Goal: Check status: Check status

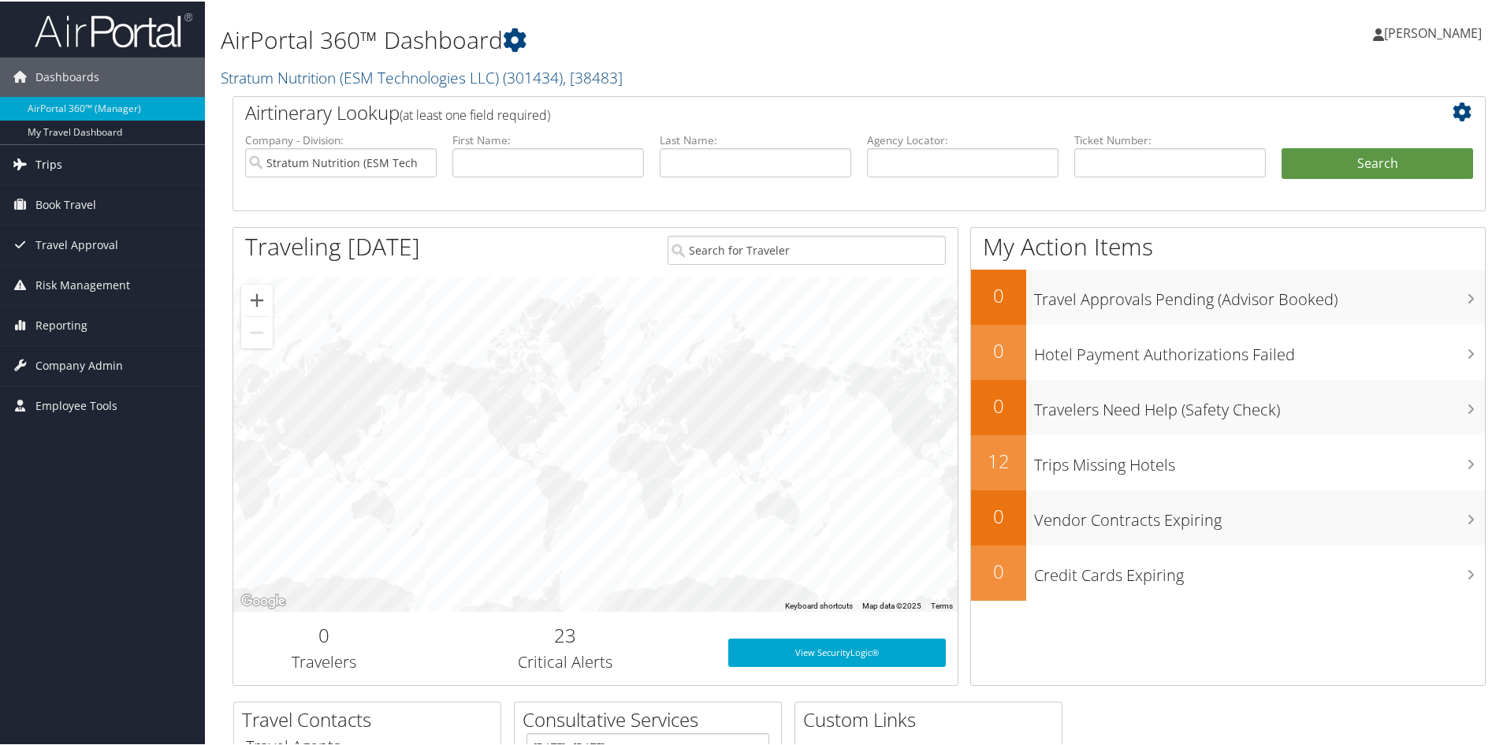
click at [59, 170] on span "Trips" at bounding box center [48, 162] width 27 height 39
click at [534, 161] on input "text" at bounding box center [549, 161] width 192 height 29
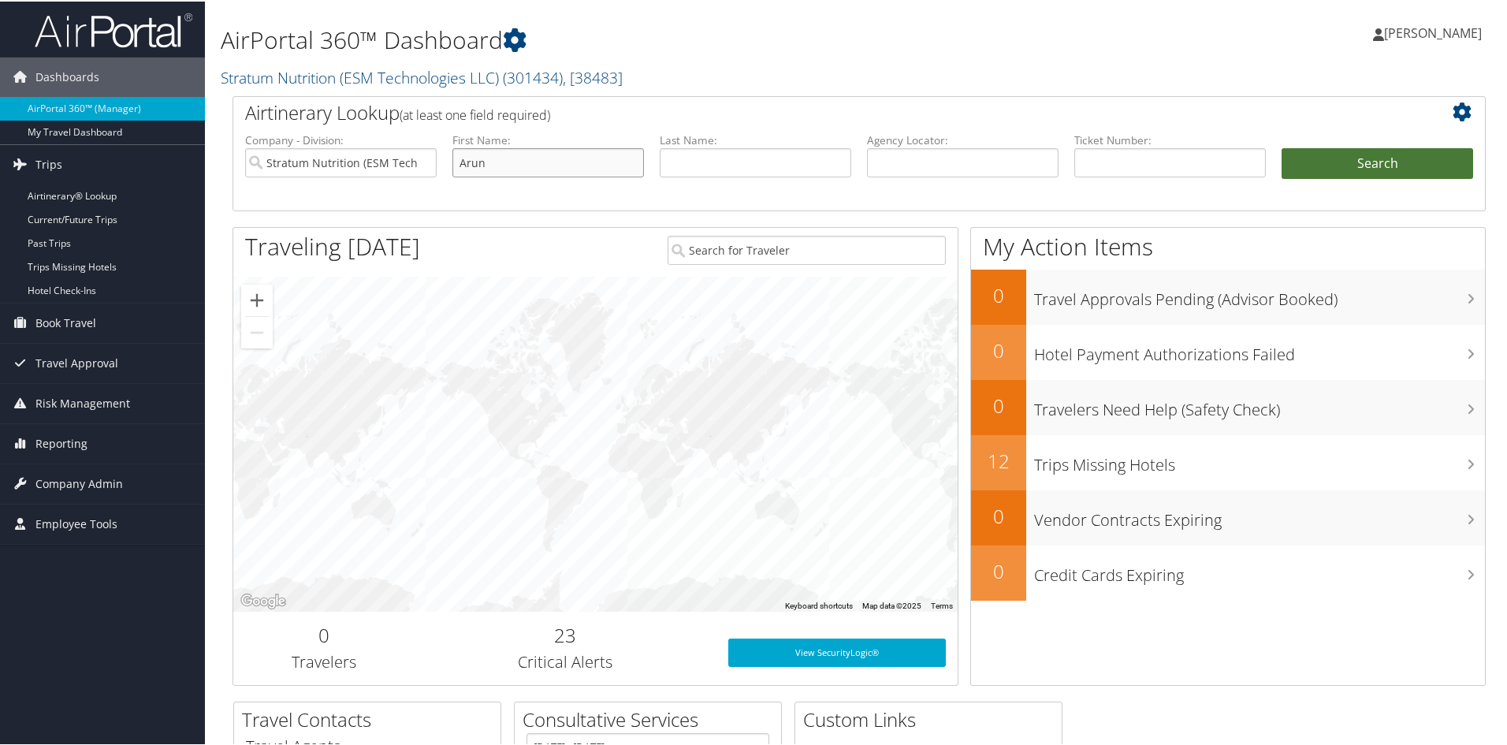
type input "Arun"
click at [1384, 153] on button "Search" at bounding box center [1378, 163] width 192 height 32
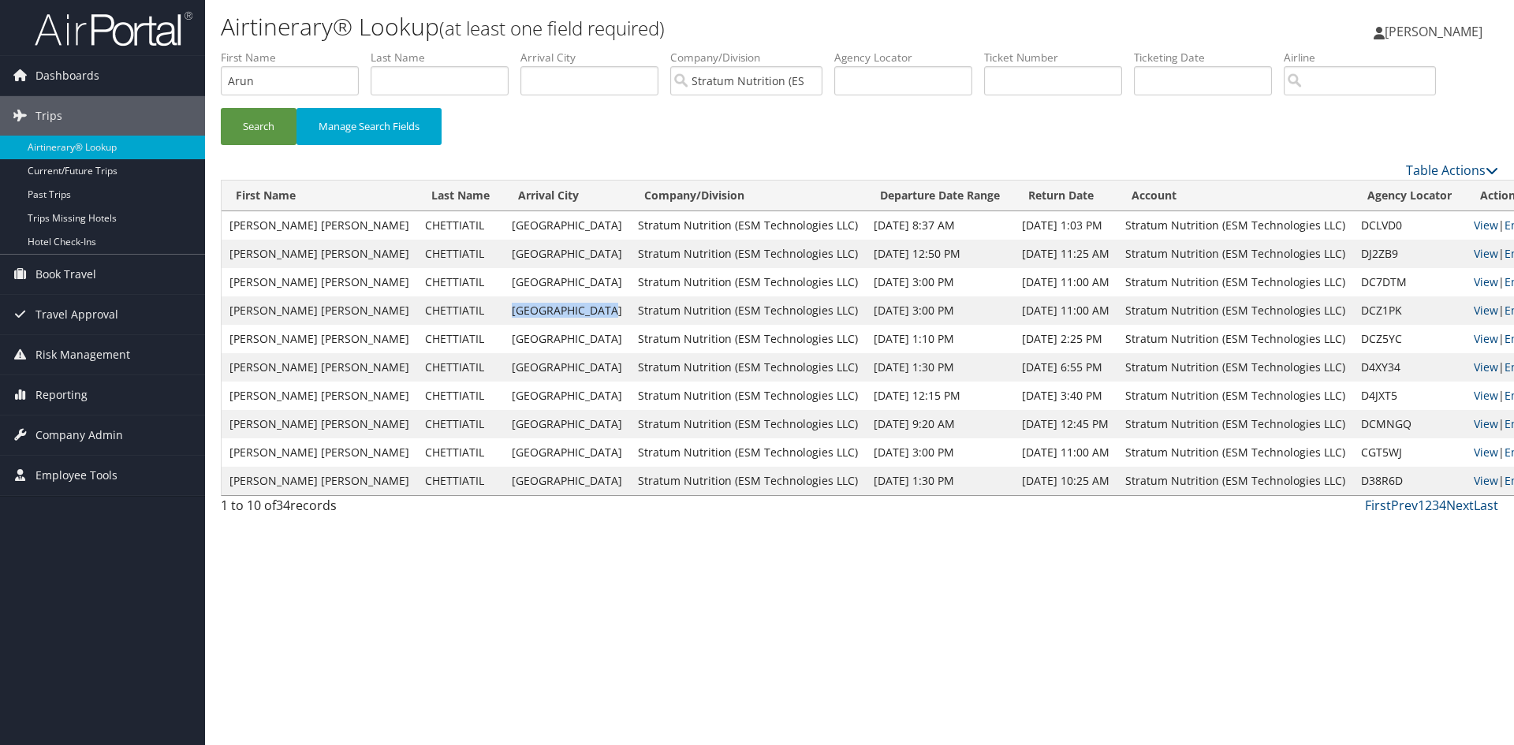
drag, startPoint x: 510, startPoint y: 309, endPoint x: 419, endPoint y: 309, distance: 90.7
click at [504, 309] on td "Ho Chi Minh City" at bounding box center [567, 310] width 126 height 28
copy td "Ho Chi Minh City"
click at [769, 595] on div "Airtinerary® Lookup (at least one field required) Lori Brewer Lori Brewer My Se…" at bounding box center [859, 372] width 1309 height 745
click at [1474, 315] on link "View" at bounding box center [1486, 310] width 24 height 15
